Goal: Task Accomplishment & Management: Manage account settings

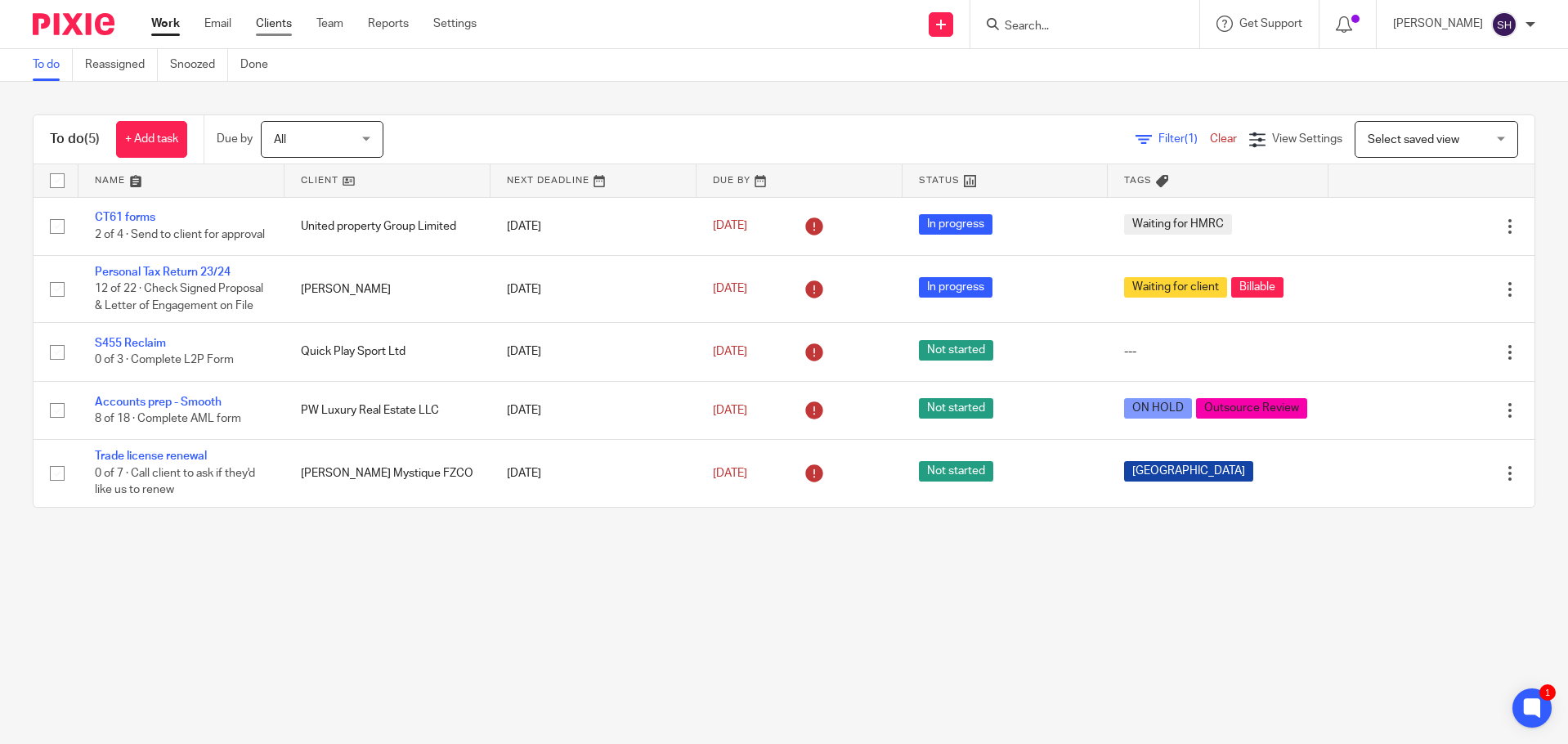
click at [277, 20] on link "Clients" at bounding box center [274, 24] width 36 height 17
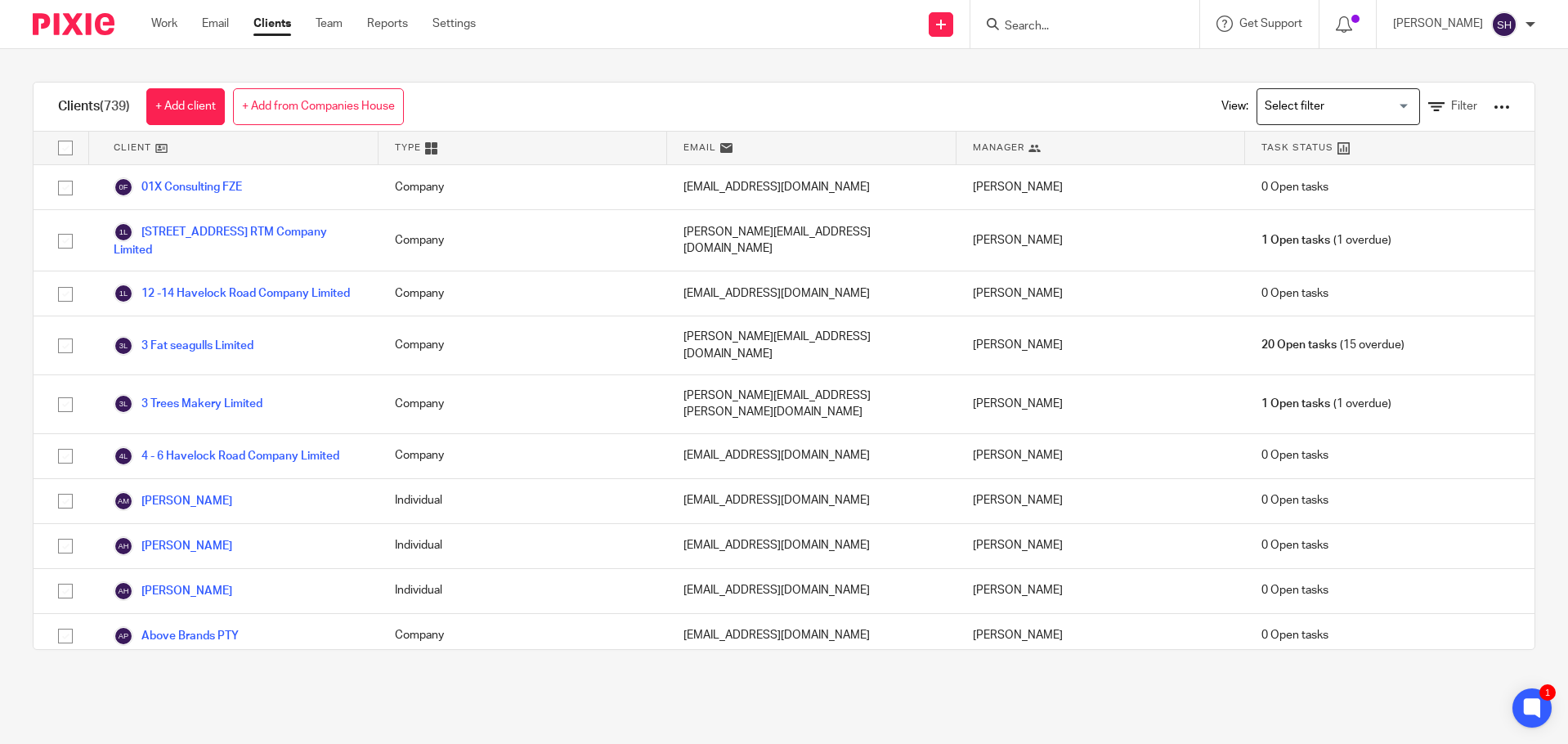
click at [1493, 105] on div at bounding box center [1501, 107] width 17 height 17
click at [1451, 105] on span "Filter" at bounding box center [1464, 106] width 27 height 12
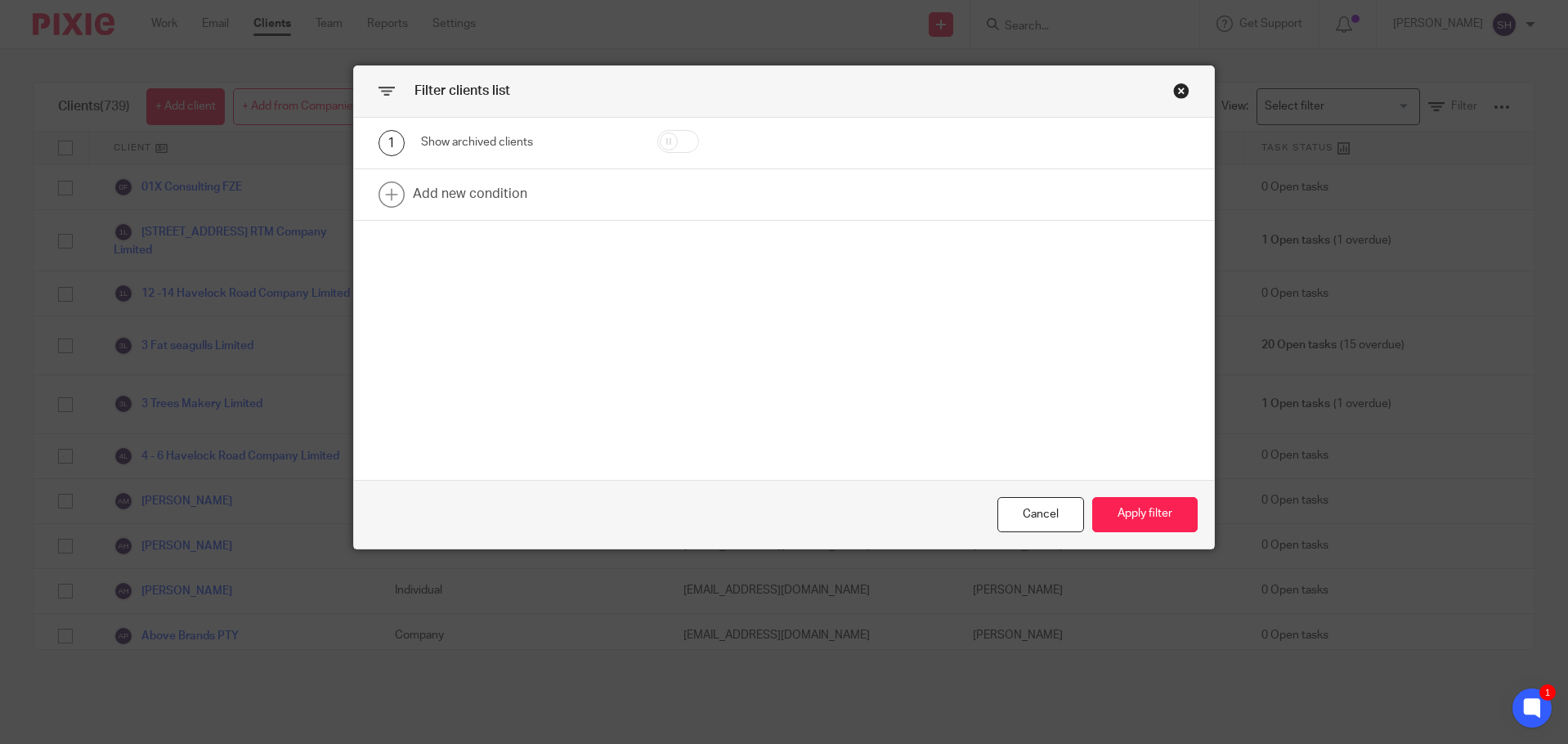
click at [673, 138] on input "checkbox" at bounding box center [677, 140] width 41 height 23
checkbox input "true"
click at [1107, 500] on button "Apply filter" at bounding box center [1144, 514] width 105 height 35
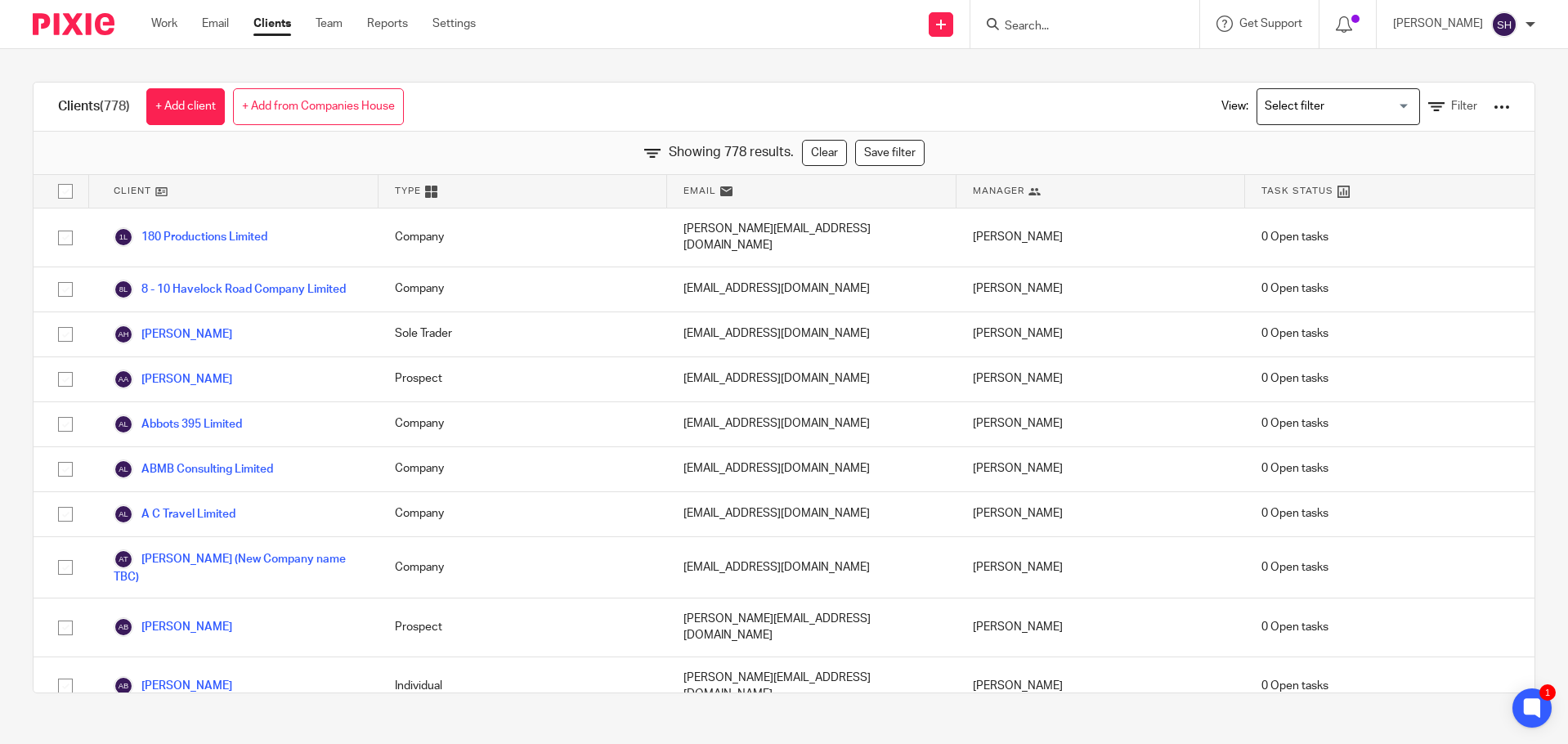
click at [695, 109] on div "Clients (778) + Add client + Add from Companies House View: Loading... Filter" at bounding box center [784, 107] width 1501 height 49
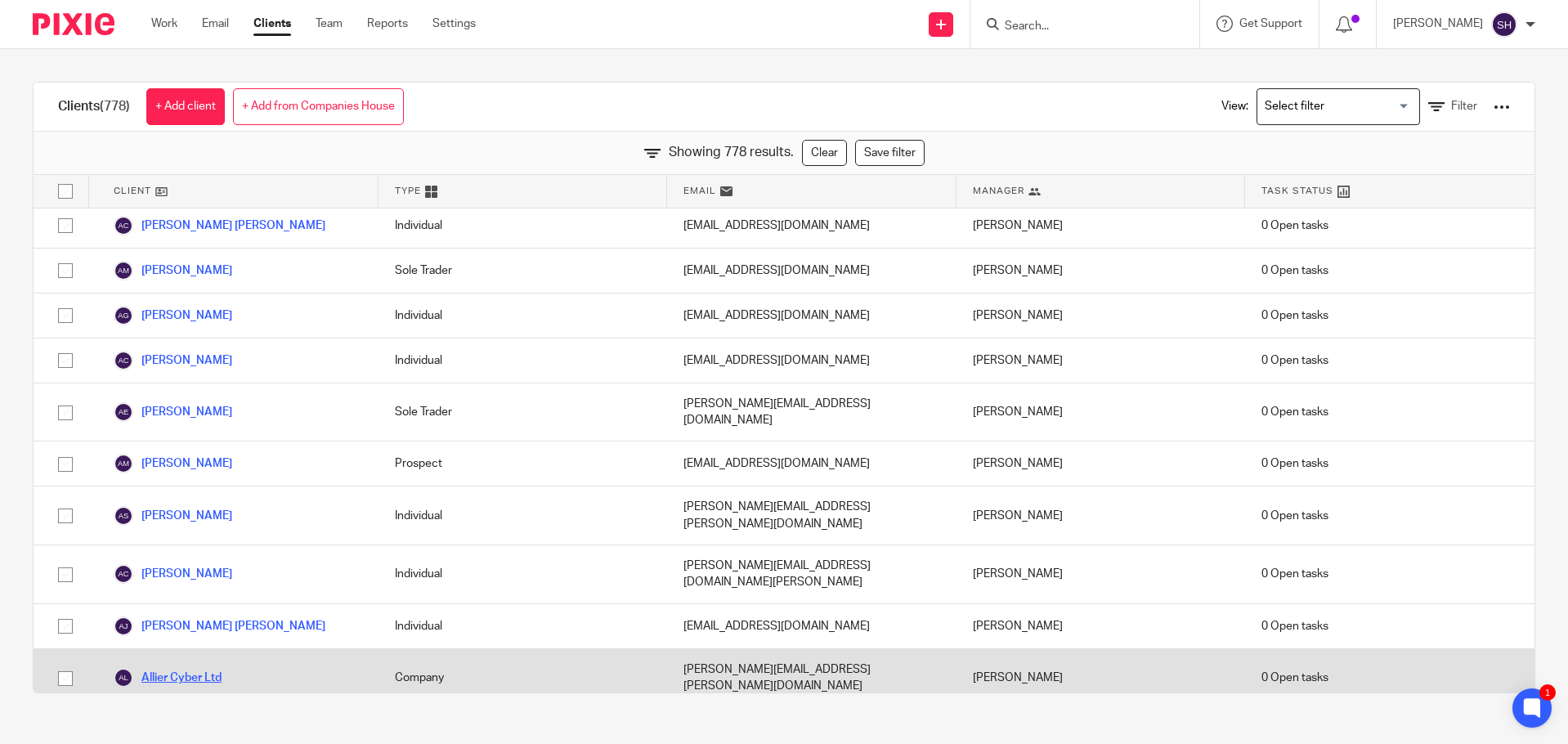
click at [193, 667] on link "Allier Cyber Ltd" at bounding box center [168, 677] width 108 height 20
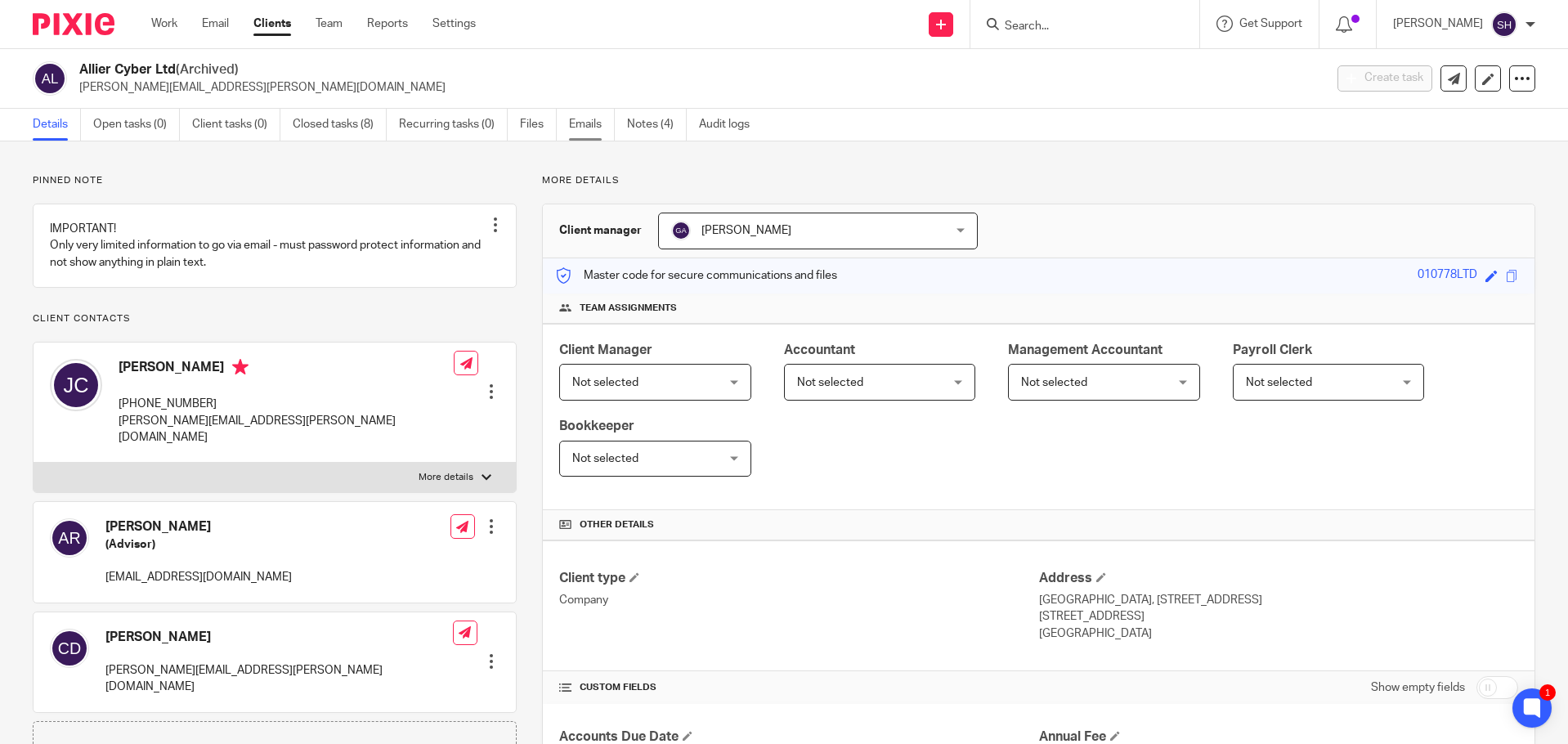
click at [578, 134] on link "Emails" at bounding box center [591, 125] width 46 height 31
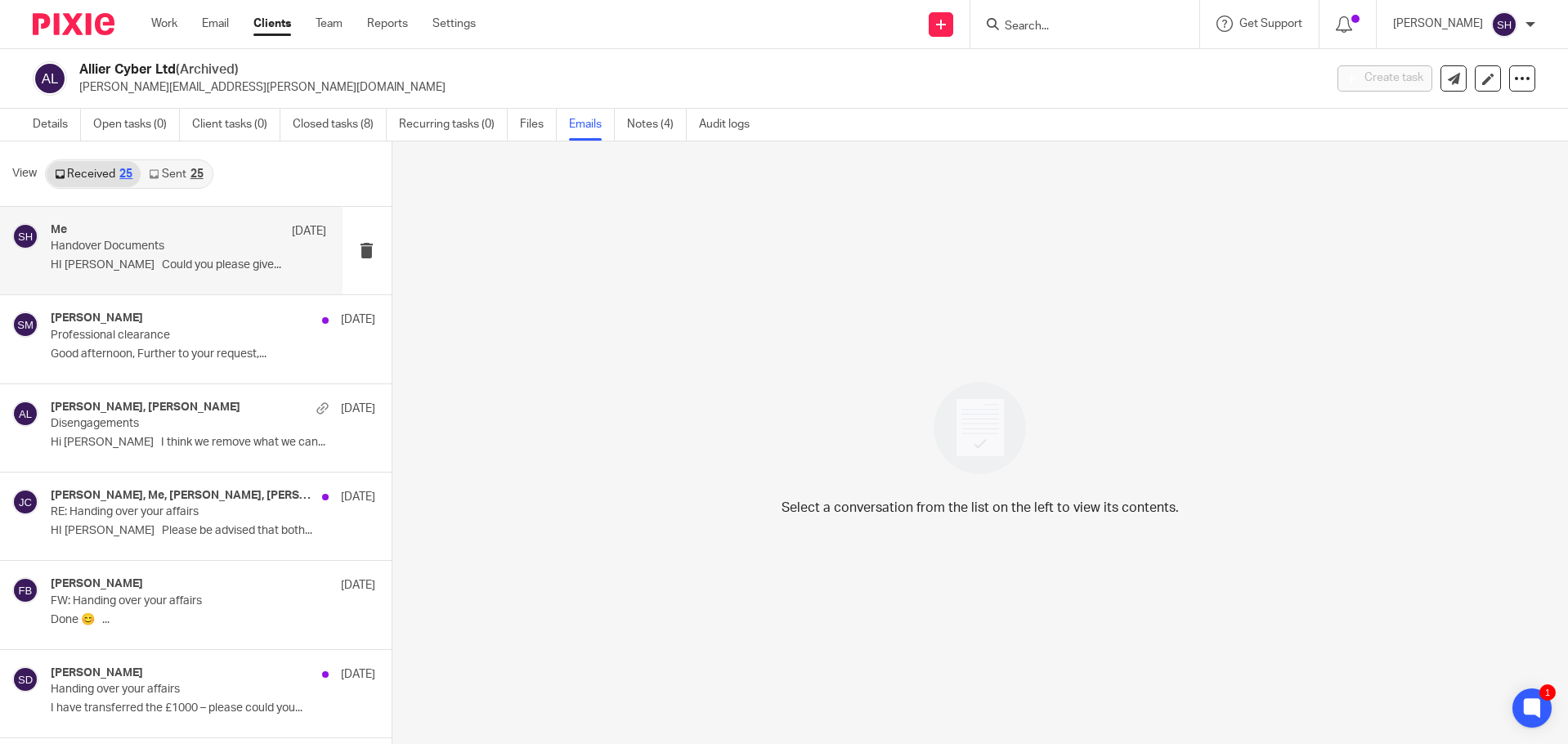
click at [223, 276] on div "Me 25 Mar 2024 Handover Documents HI Sam Could you please give..." at bounding box center [189, 250] width 276 height 55
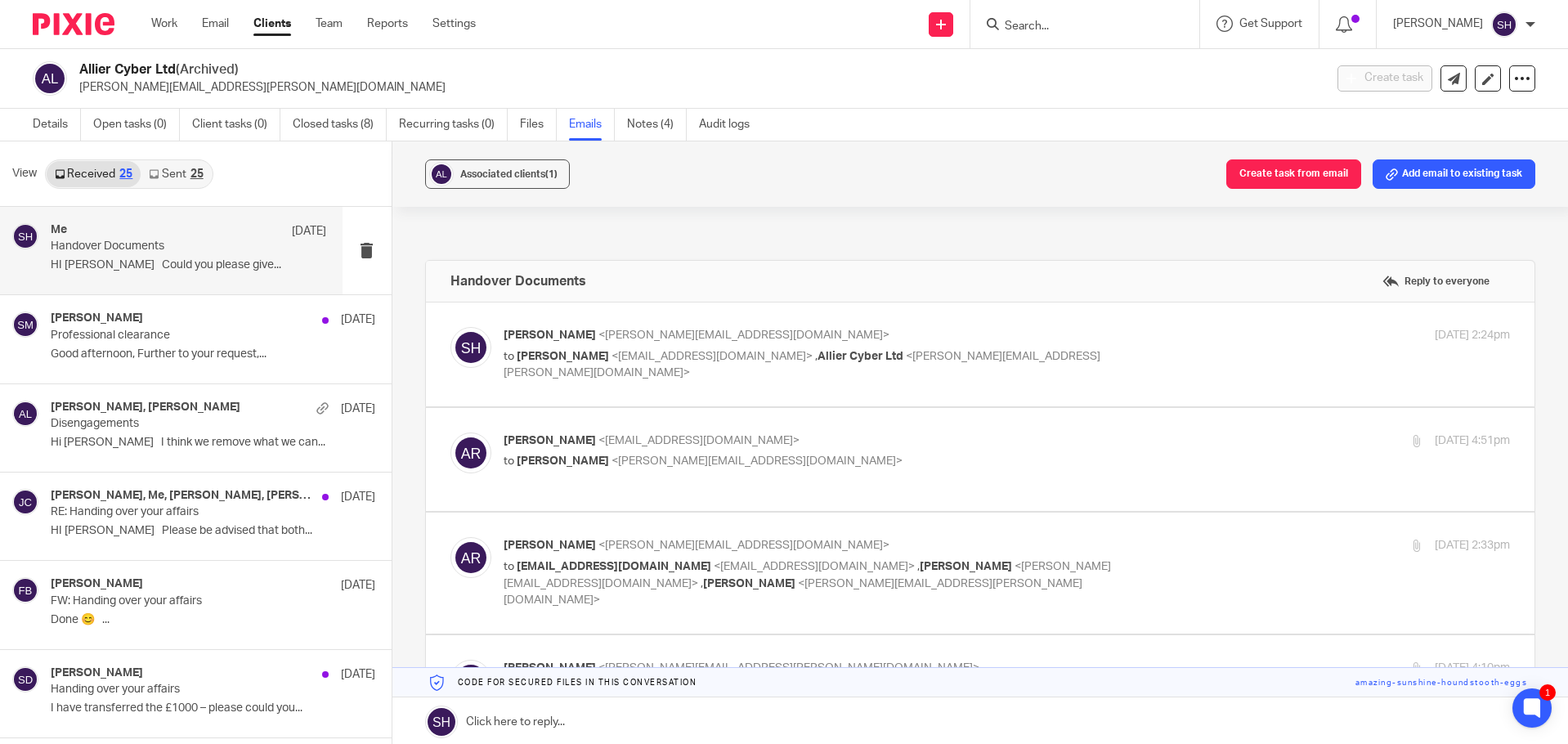
click at [759, 355] on span "<[EMAIL_ADDRESS][DOMAIN_NAME]>" at bounding box center [712, 356] width 201 height 12
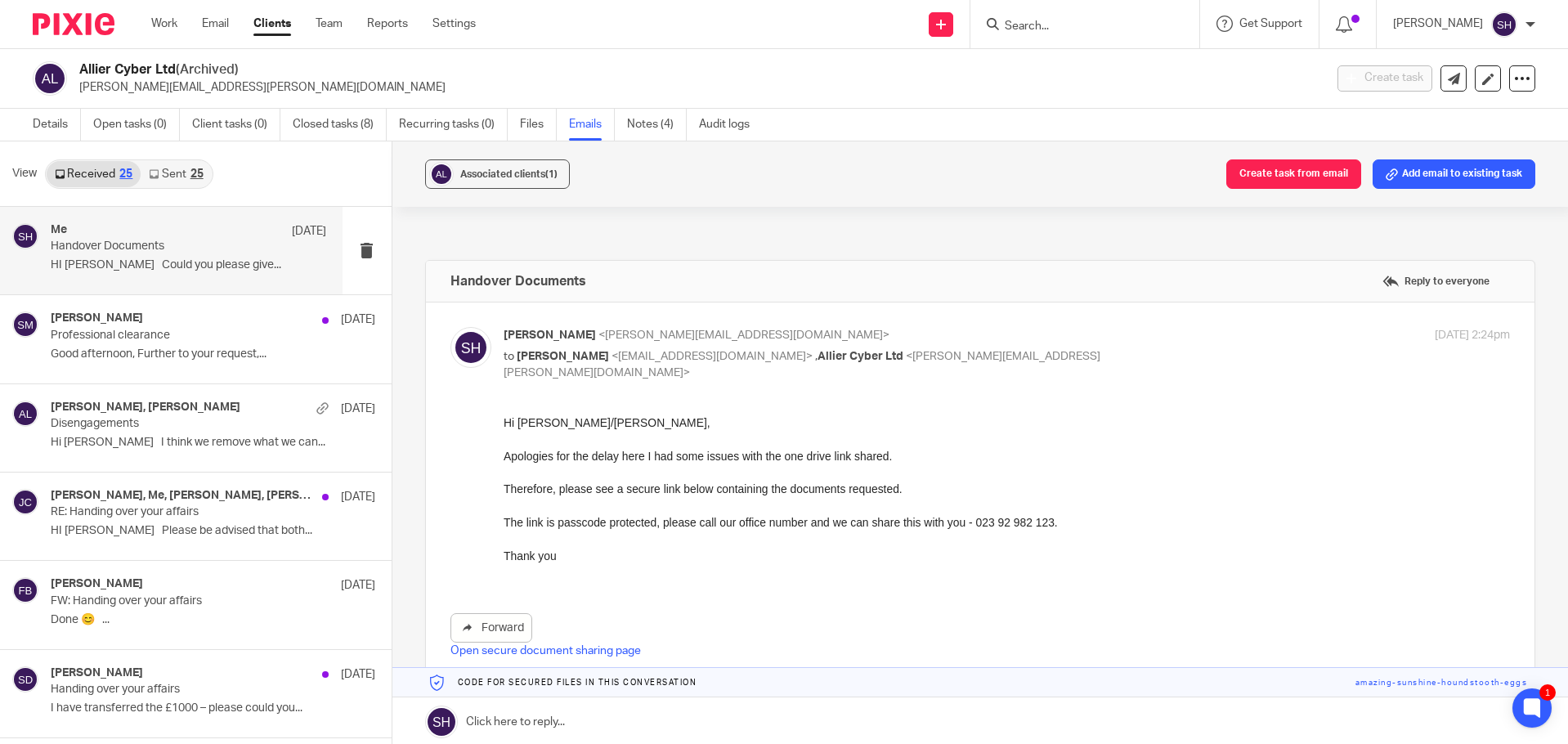
click at [566, 345] on div "Samuel Hopgood <samuel@smoothaccounting.co.uk> to Amanda Roche <amandajroche@ou…" at bounding box center [839, 354] width 672 height 55
checkbox input "false"
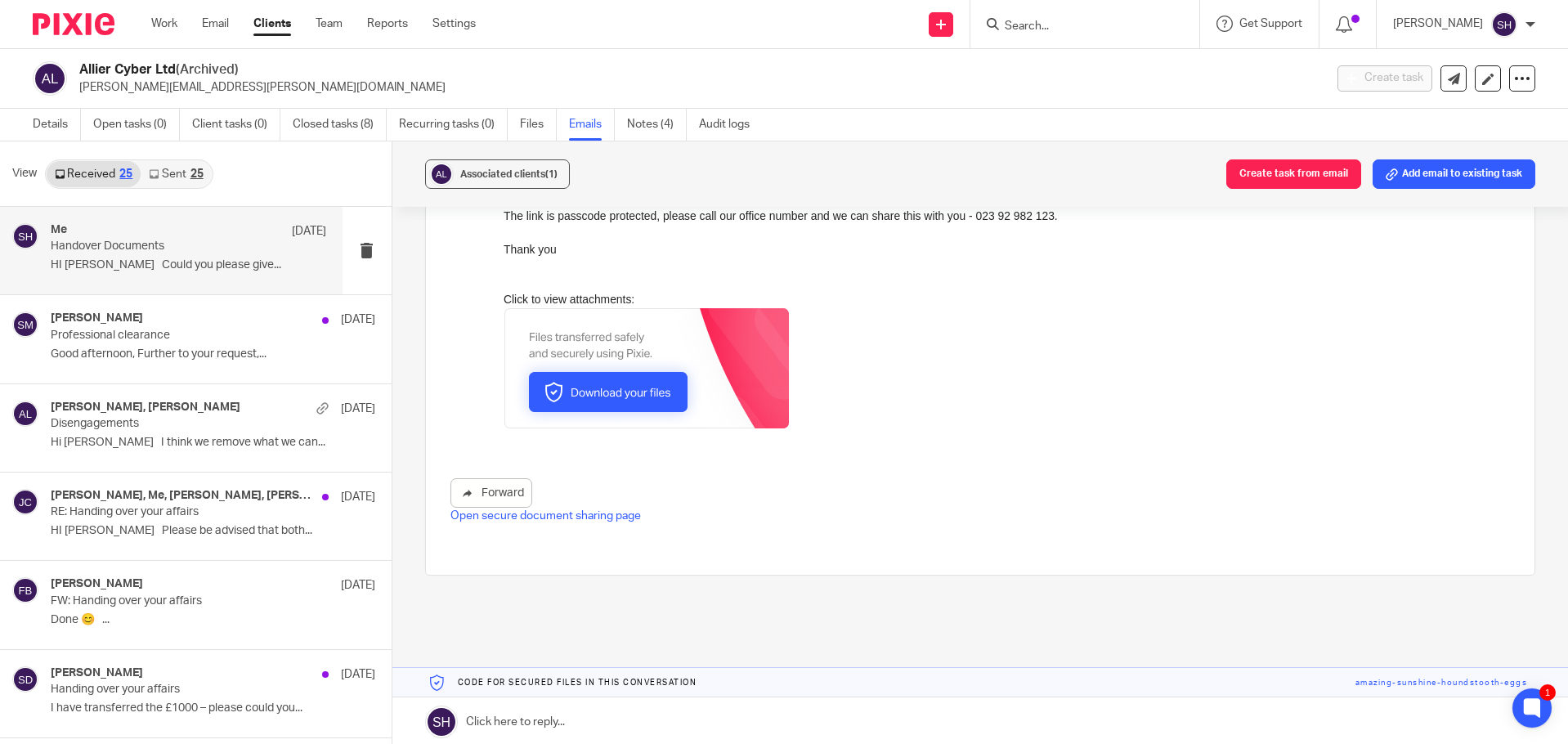
scroll to position [932, 0]
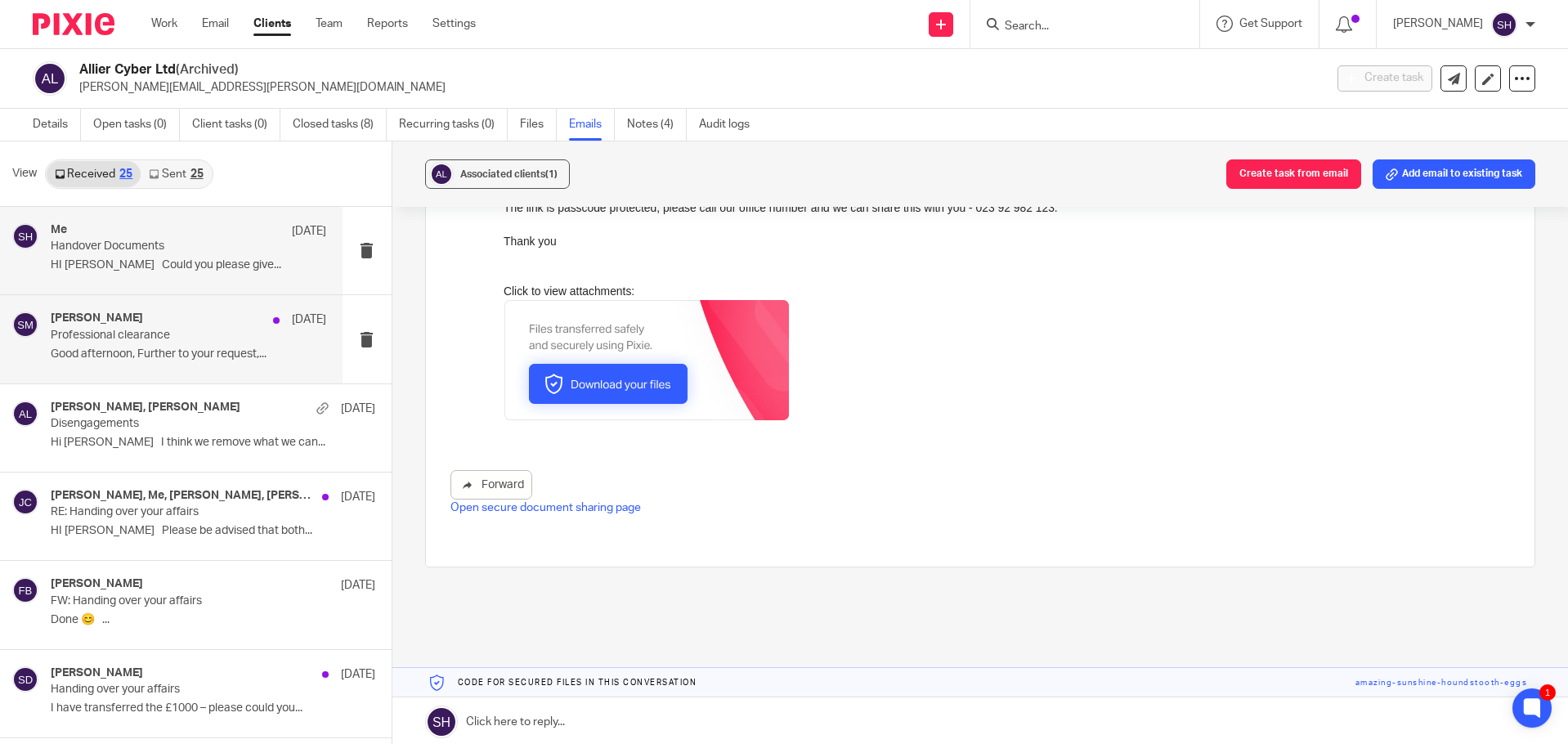
click at [186, 345] on div "Sharla Mechim 5 Dec 2023 Professional clearance Good afternoon, Further to your…" at bounding box center [189, 339] width 276 height 55
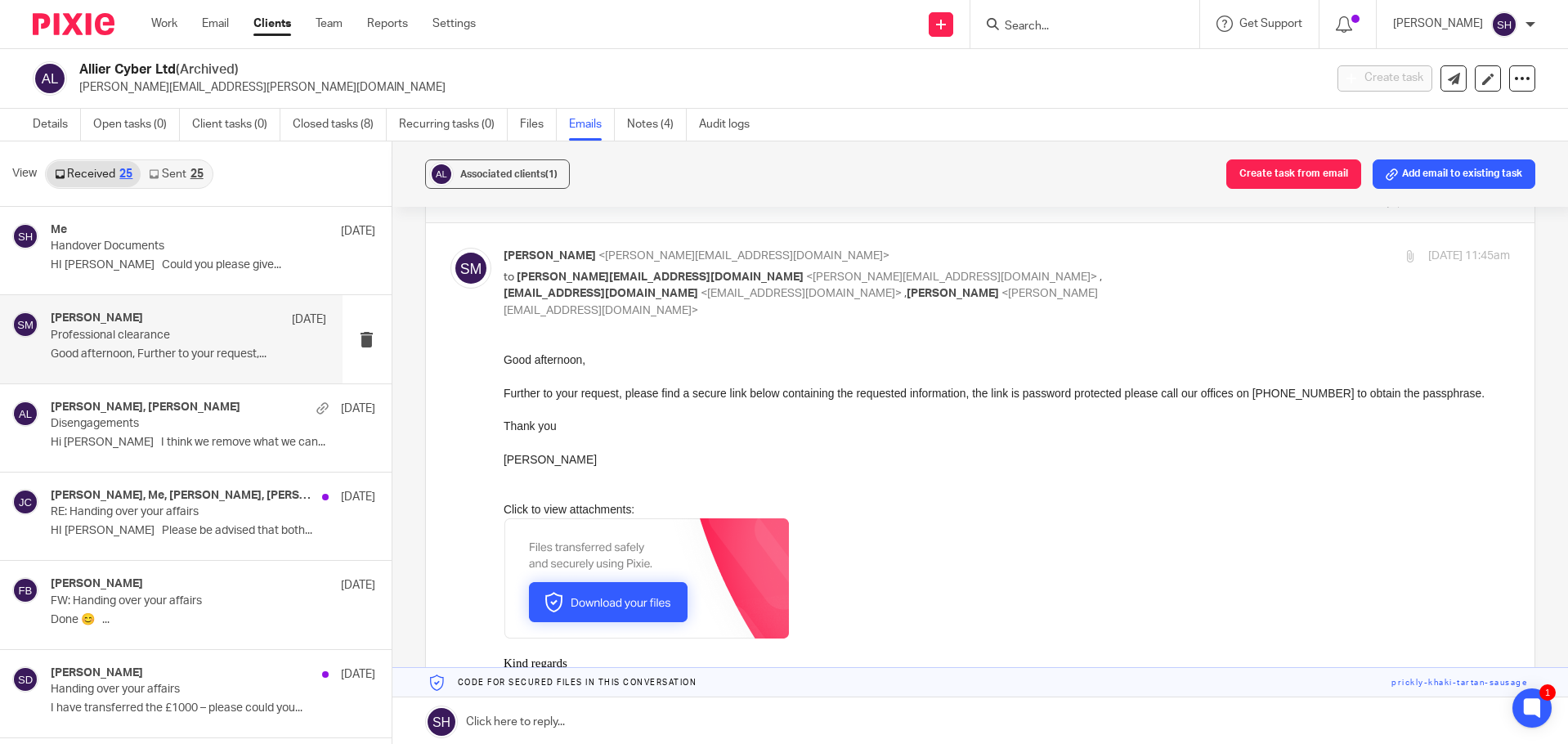
scroll to position [81, 0]
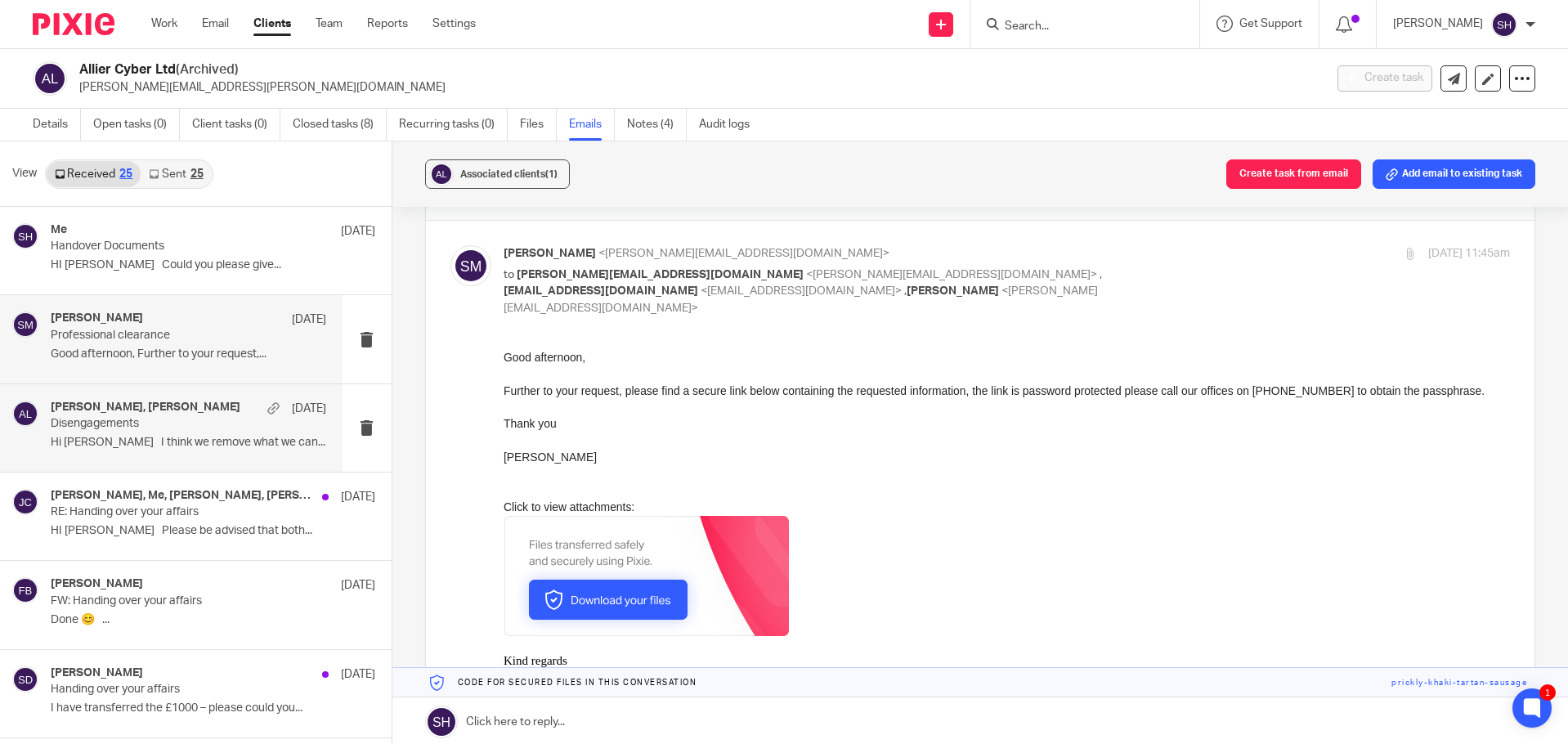
click at [141, 435] on div "Francesca Bell, Samantha Davis 22 May 2023 Disengagements Hi Fran I think we re…" at bounding box center [189, 428] width 276 height 55
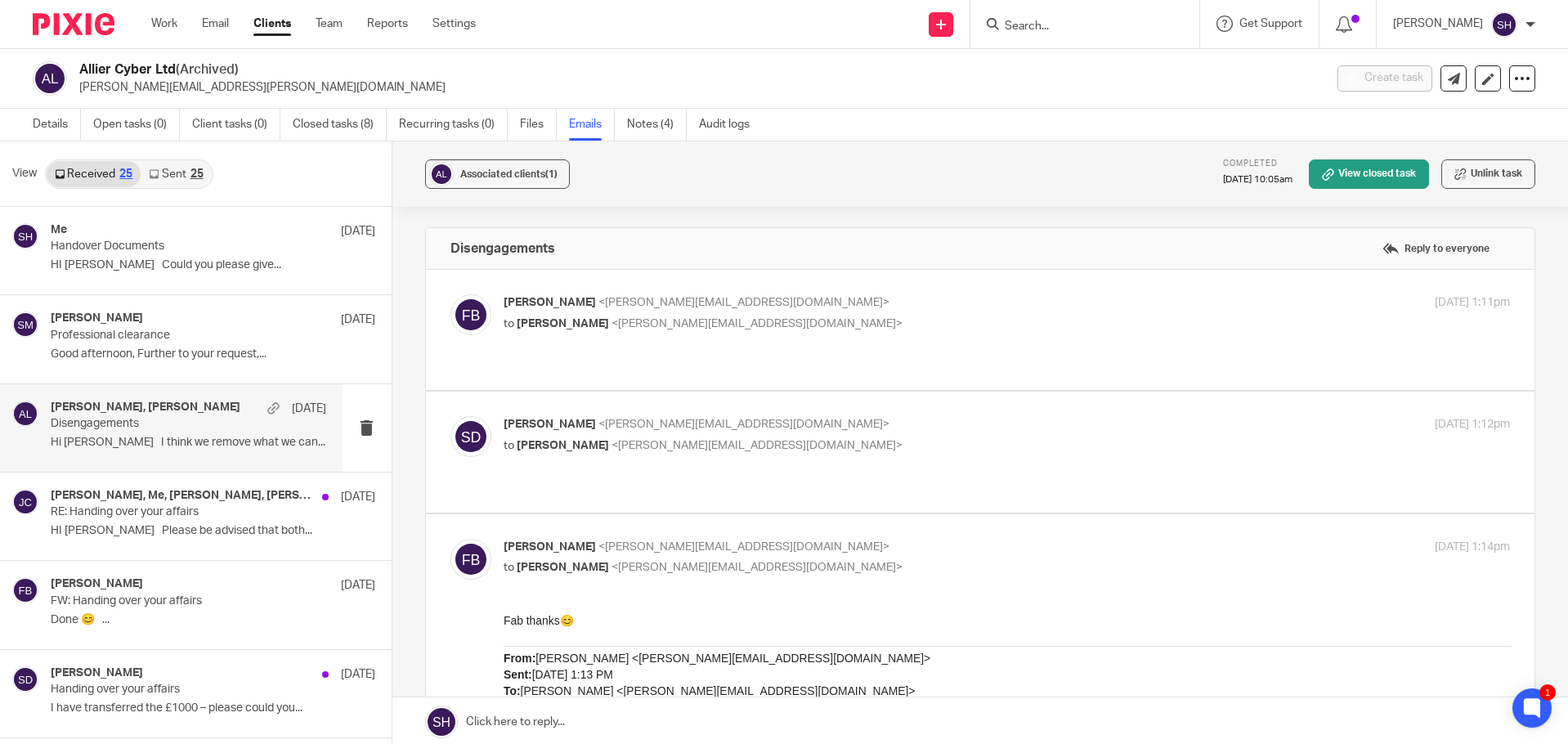
scroll to position [0, 0]
click at [164, 513] on p "RE: Handing over your affairs" at bounding box center [161, 512] width 220 height 14
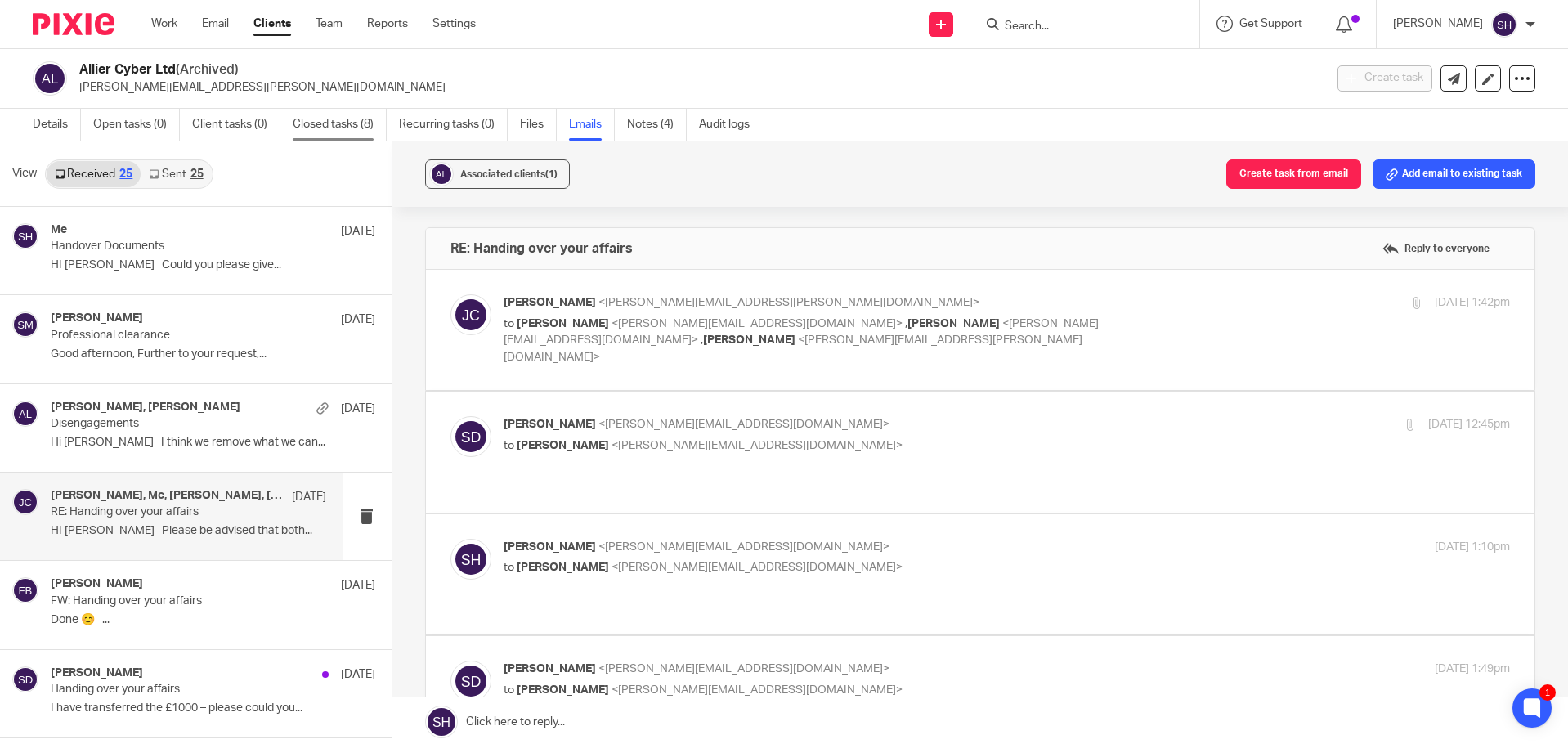
click at [328, 130] on link "Closed tasks (8)" at bounding box center [340, 125] width 94 height 31
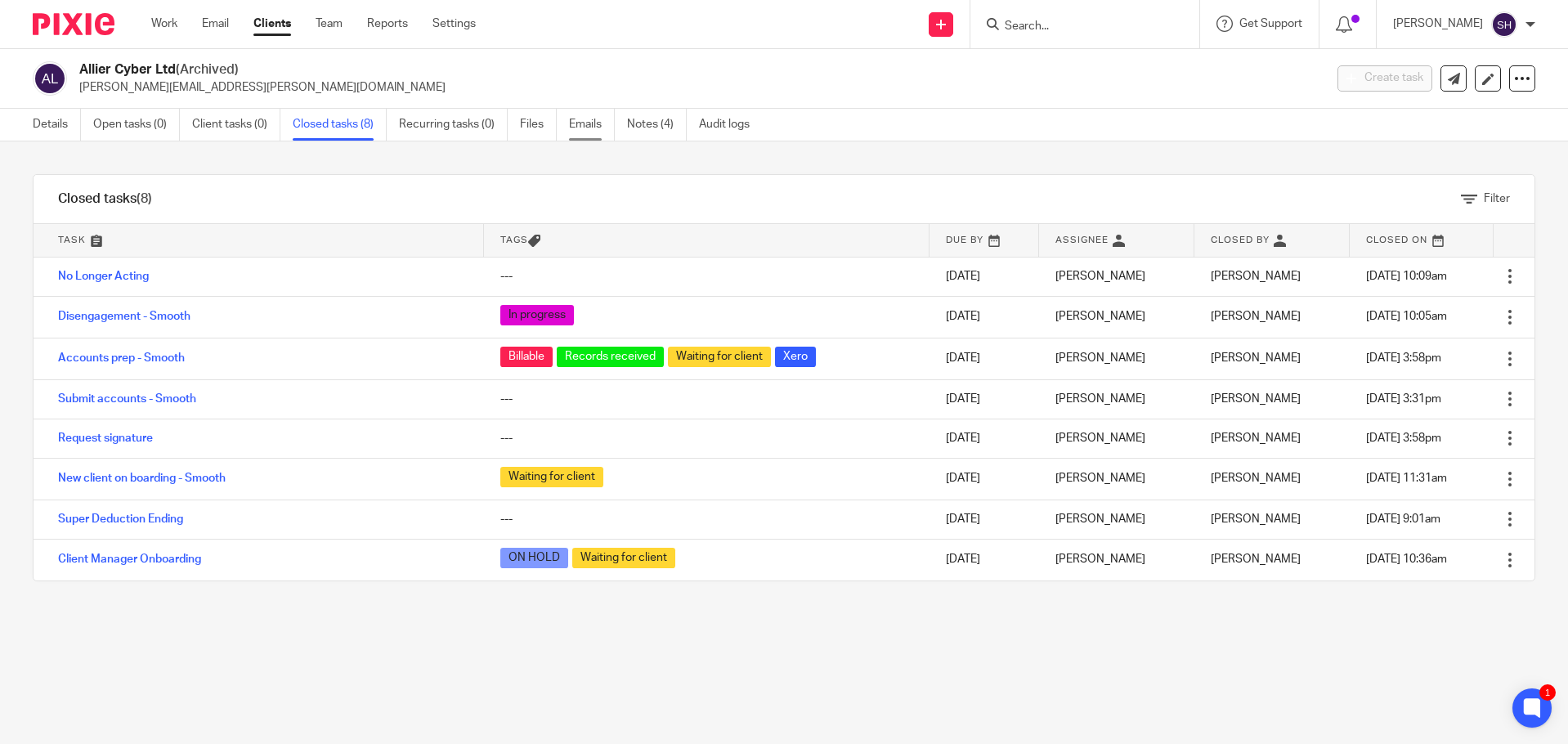
click at [579, 132] on link "Emails" at bounding box center [591, 125] width 46 height 31
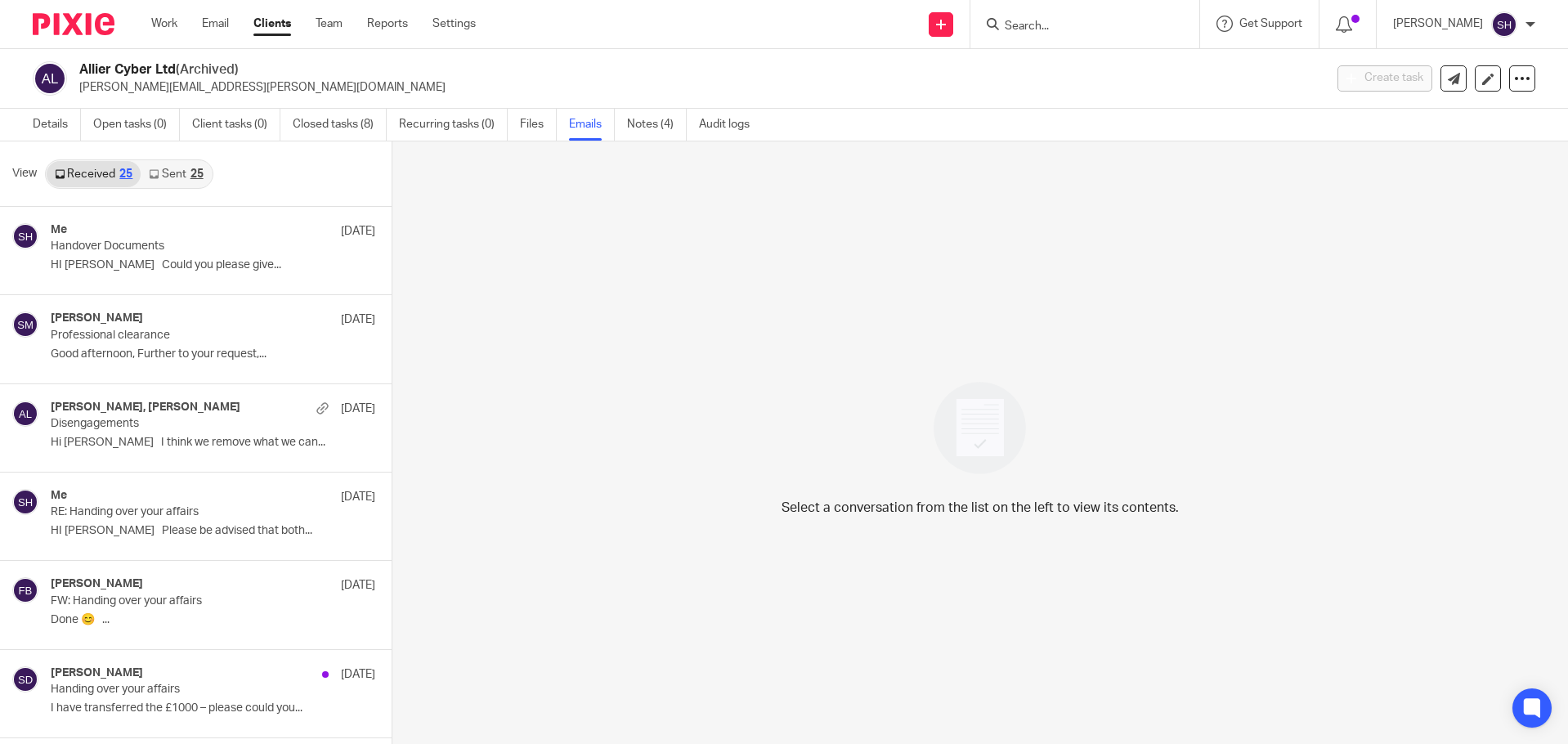
click at [174, 174] on link "Sent 25" at bounding box center [176, 174] width 71 height 27
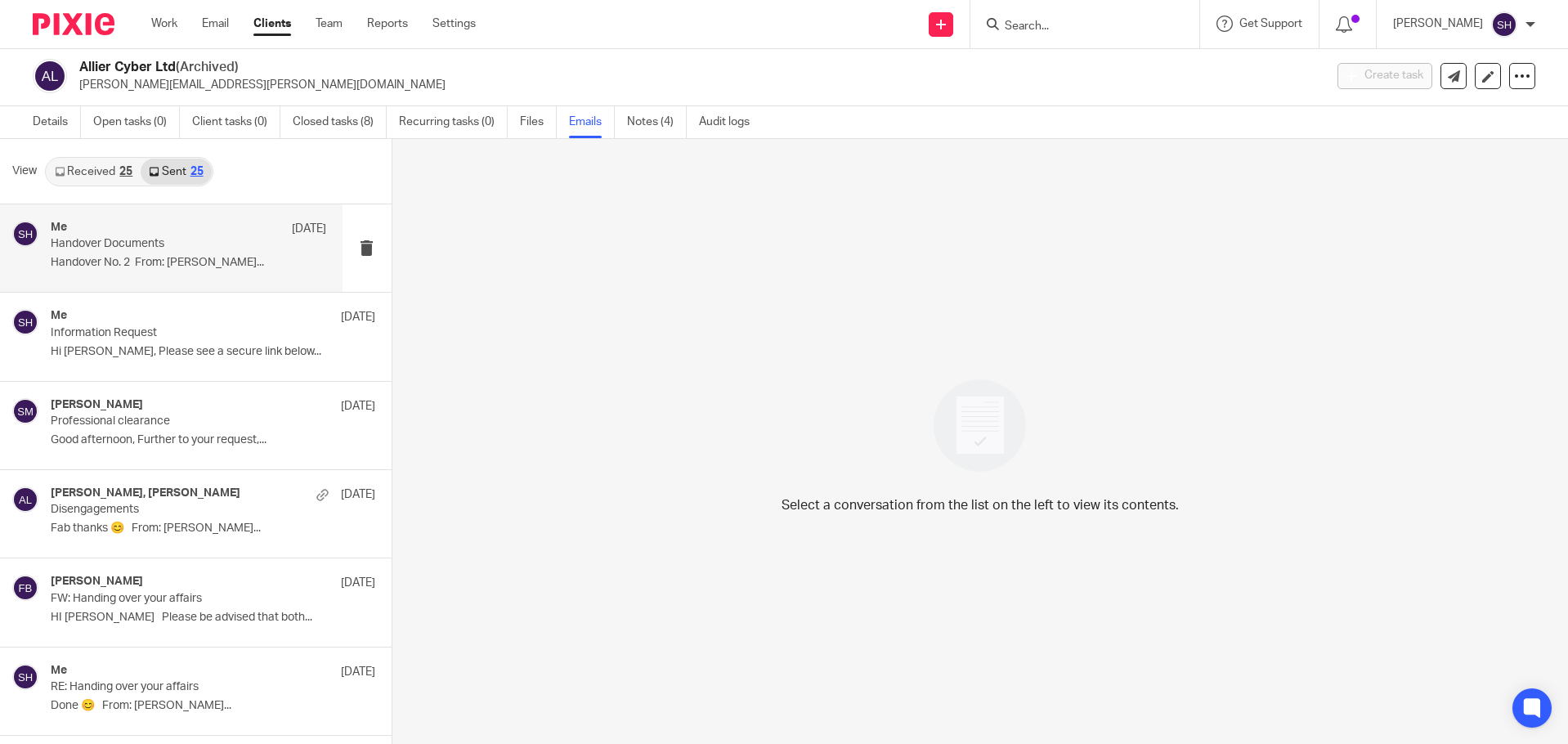
click at [213, 271] on div "Me [DATE] Handover Documents Handover No. 2 From: [PERSON_NAME]..." at bounding box center [189, 248] width 276 height 55
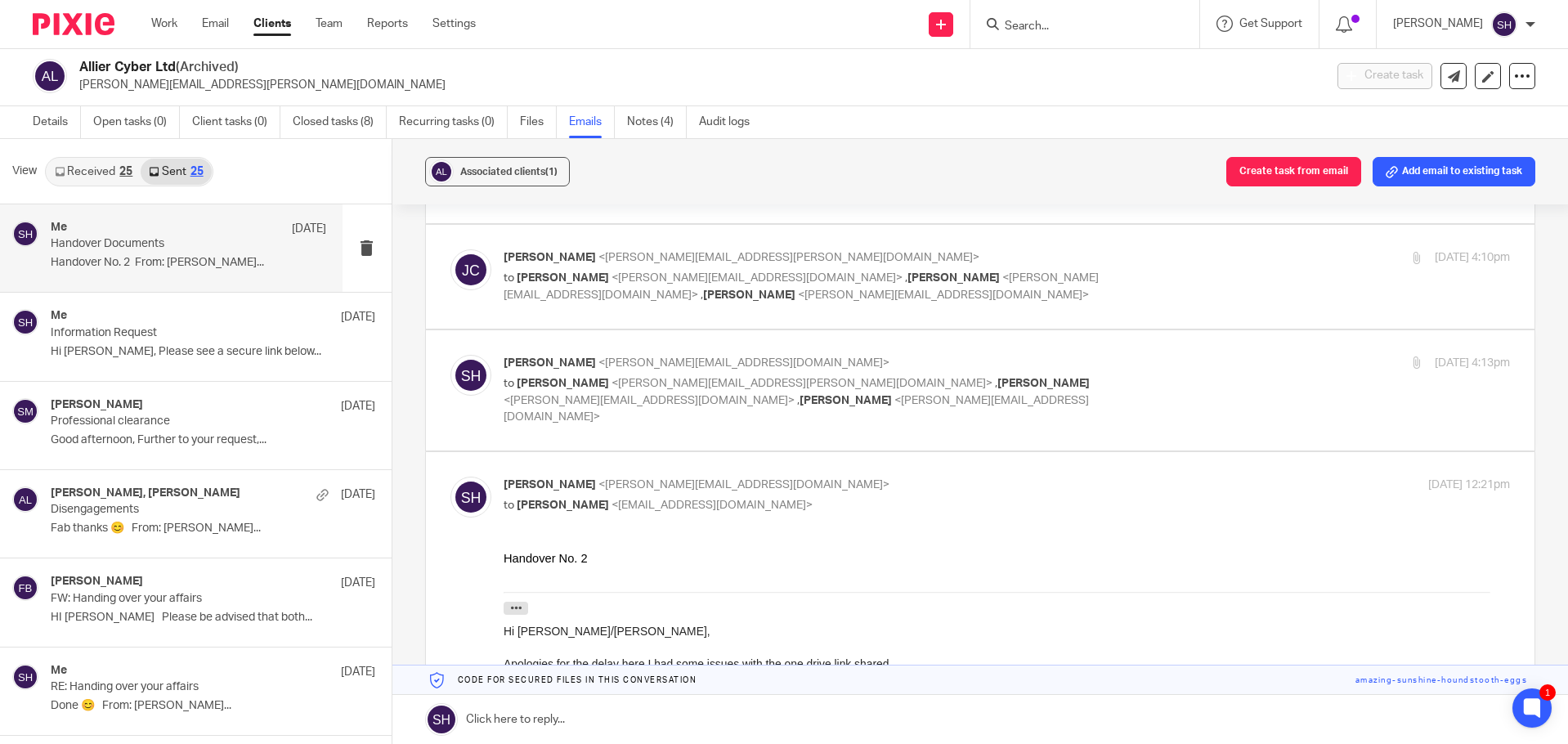
scroll to position [360, 0]
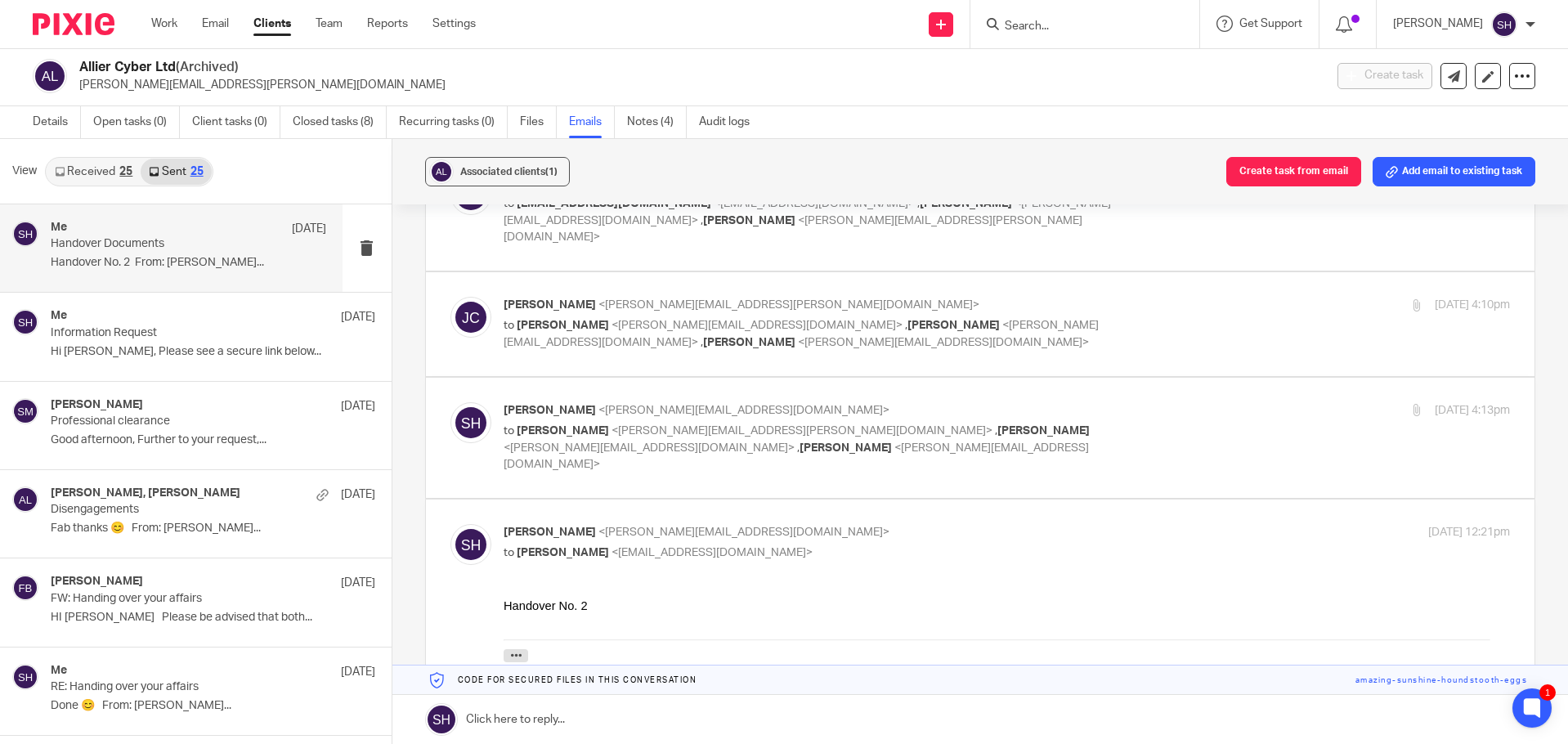
click at [1238, 382] on label at bounding box center [981, 438] width 1109 height 120
click at [451, 401] on input "checkbox" at bounding box center [450, 401] width 1 height 1
checkbox input "true"
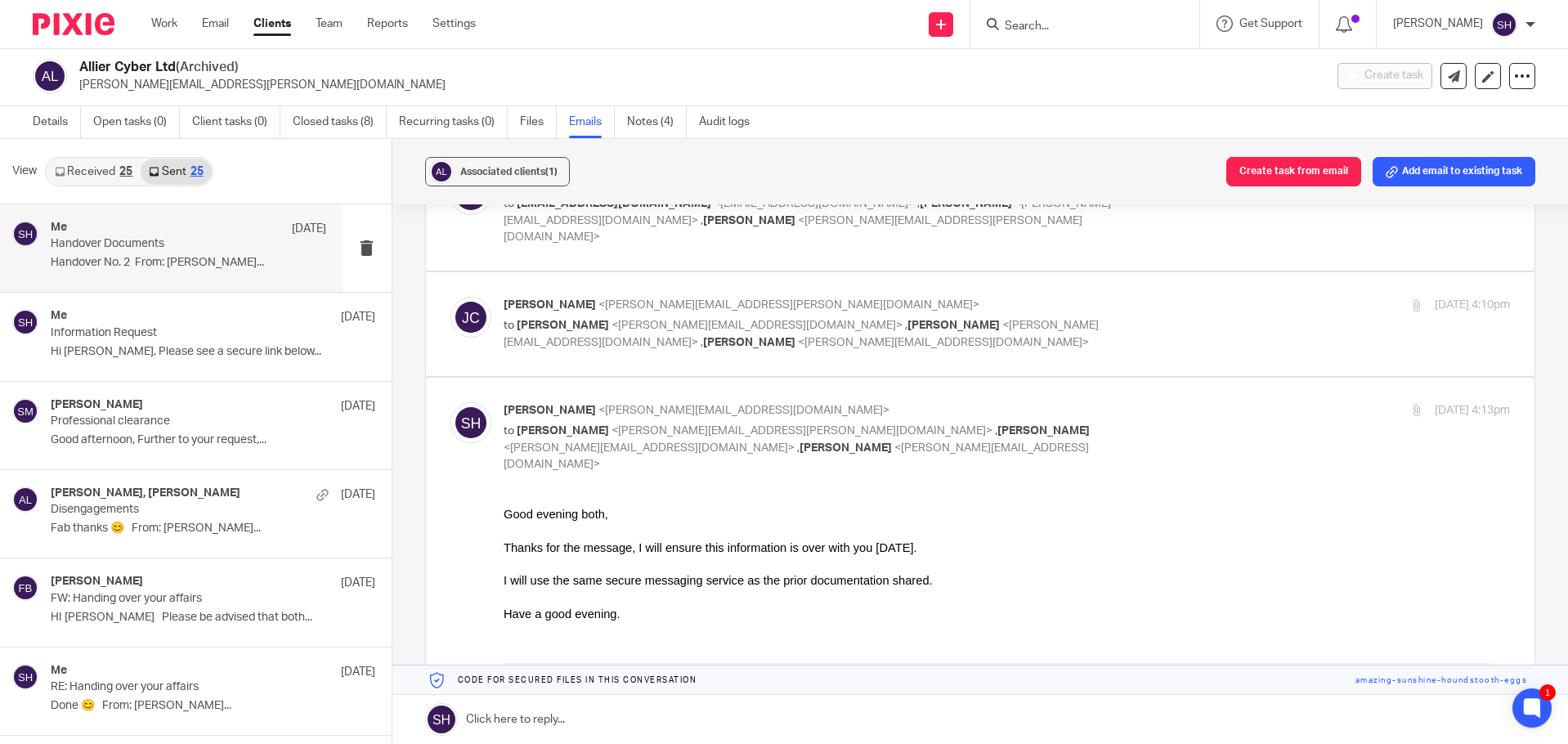
scroll to position [0, 0]
click at [1155, 276] on label at bounding box center [981, 324] width 1109 height 104
click at [451, 295] on input "checkbox" at bounding box center [450, 295] width 1 height 1
checkbox input "true"
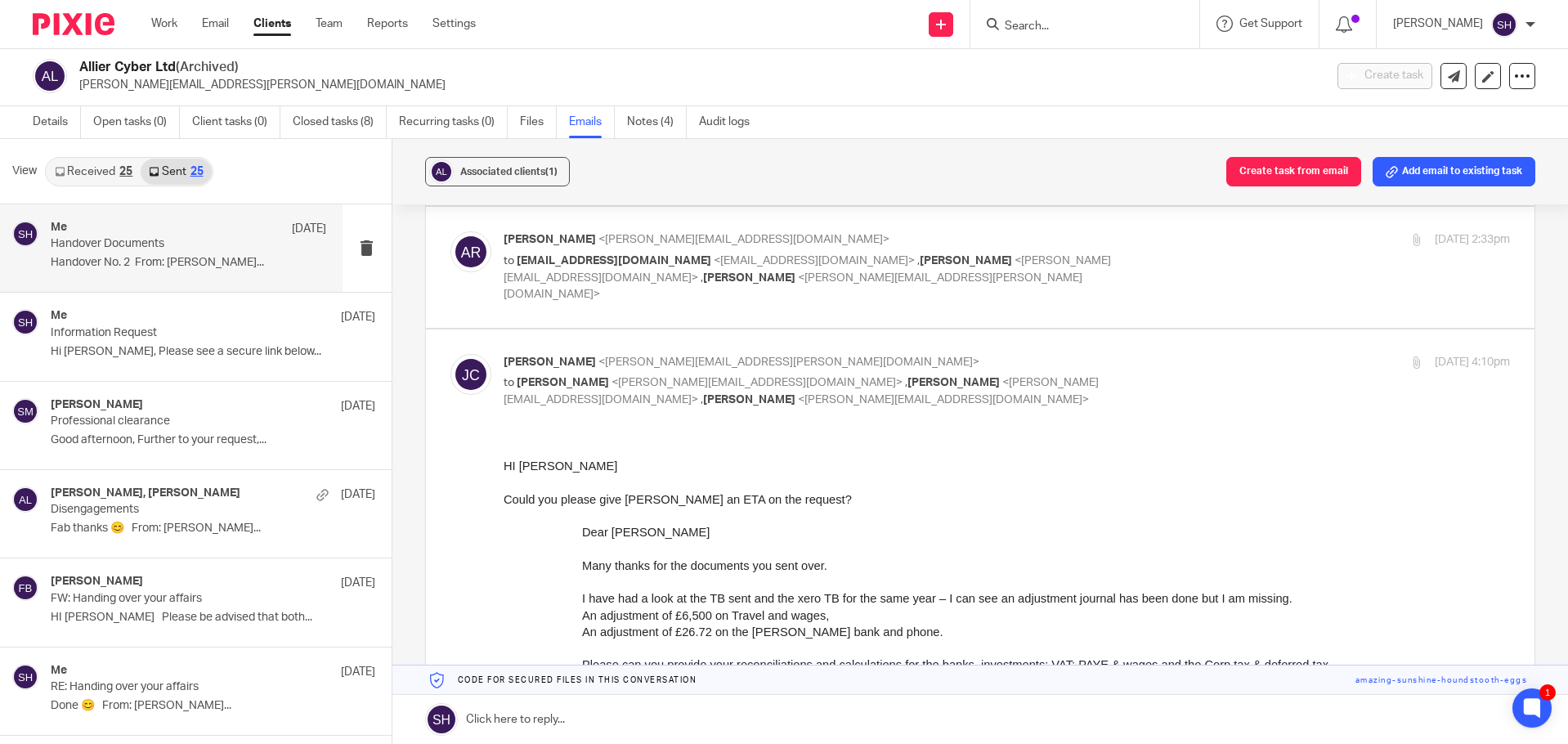
scroll to position [279, 0]
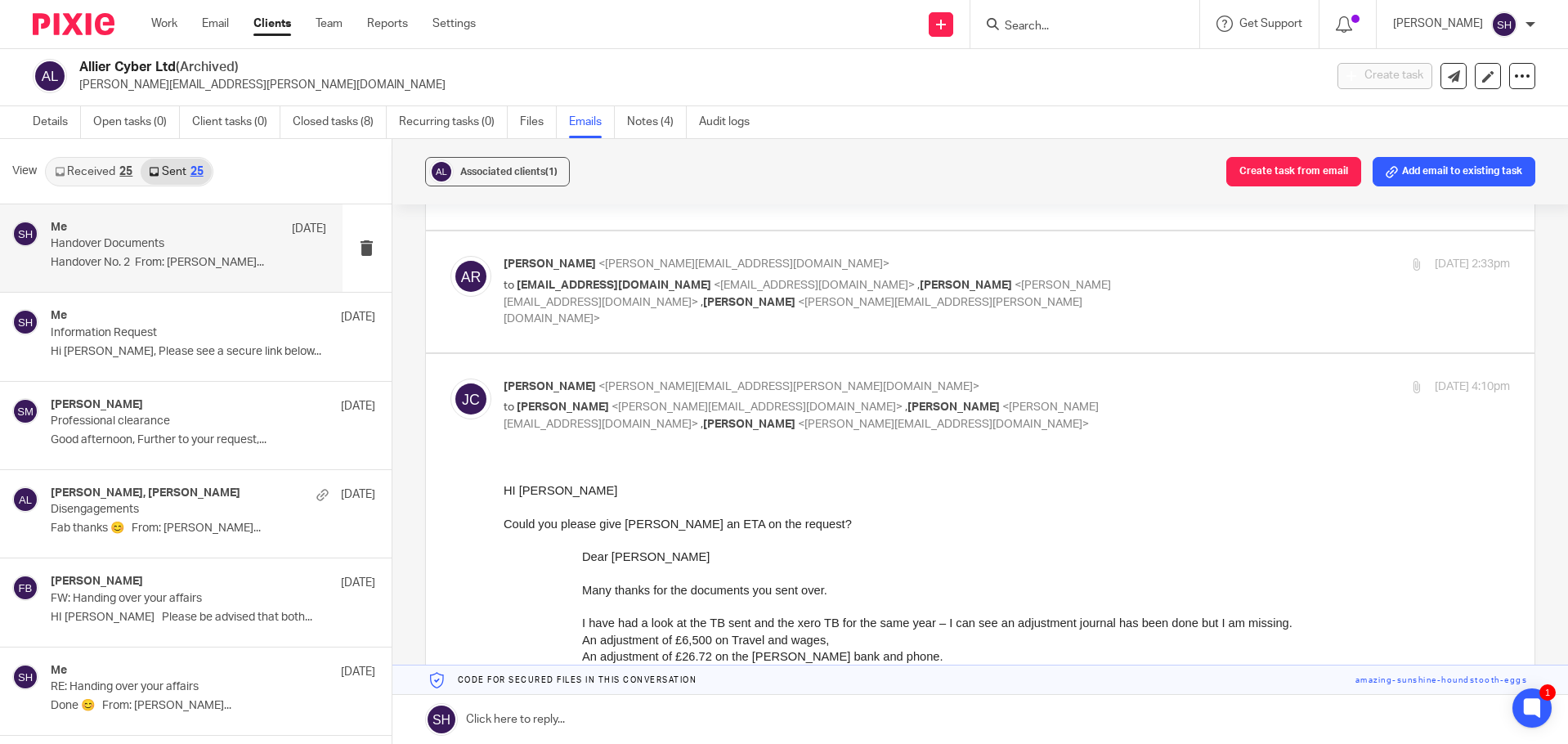
click at [1154, 259] on p "[PERSON_NAME] <[PERSON_NAME][EMAIL_ADDRESS][DOMAIN_NAME]>" at bounding box center [839, 264] width 672 height 17
checkbox input "true"
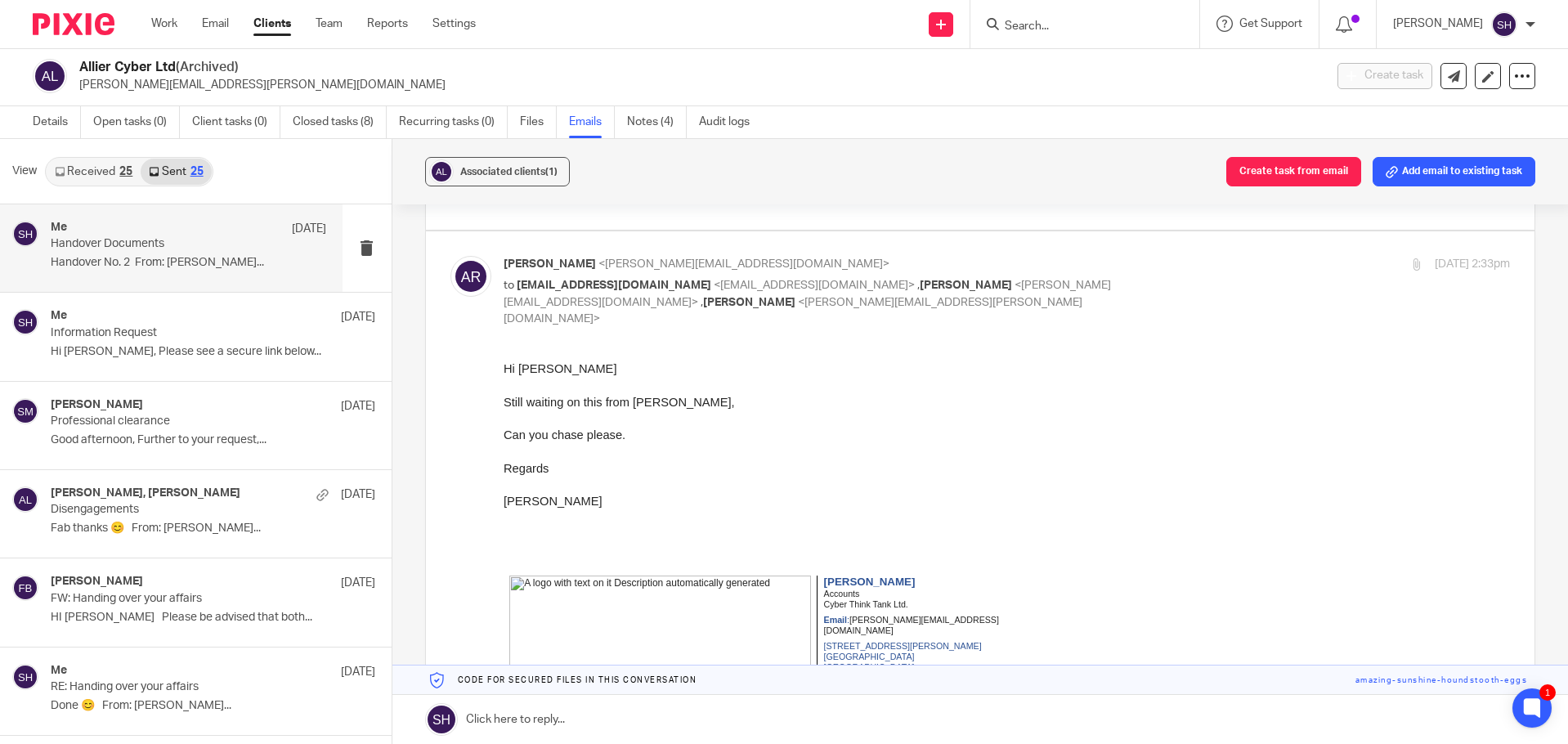
scroll to position [0, 0]
